Goal: Navigation & Orientation: Find specific page/section

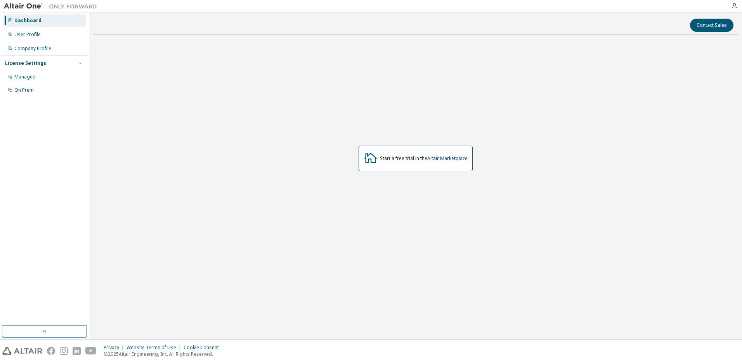
click at [574, 155] on div "Start a free trial in the Altair Marketplace" at bounding box center [415, 158] width 645 height 235
click at [31, 6] on img at bounding box center [52, 6] width 97 height 8
click at [55, 5] on img at bounding box center [52, 6] width 97 height 8
